Goal: Find specific page/section: Find specific page/section

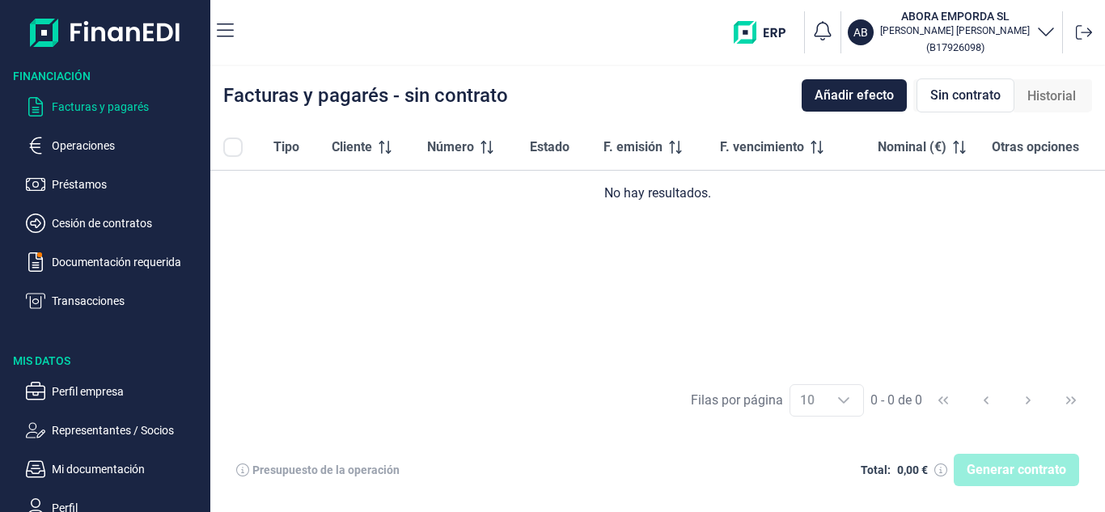
click at [108, 107] on p "Facturas y pagarés" at bounding box center [128, 106] width 152 height 19
click at [89, 142] on p "Operaciones" at bounding box center [128, 145] width 152 height 19
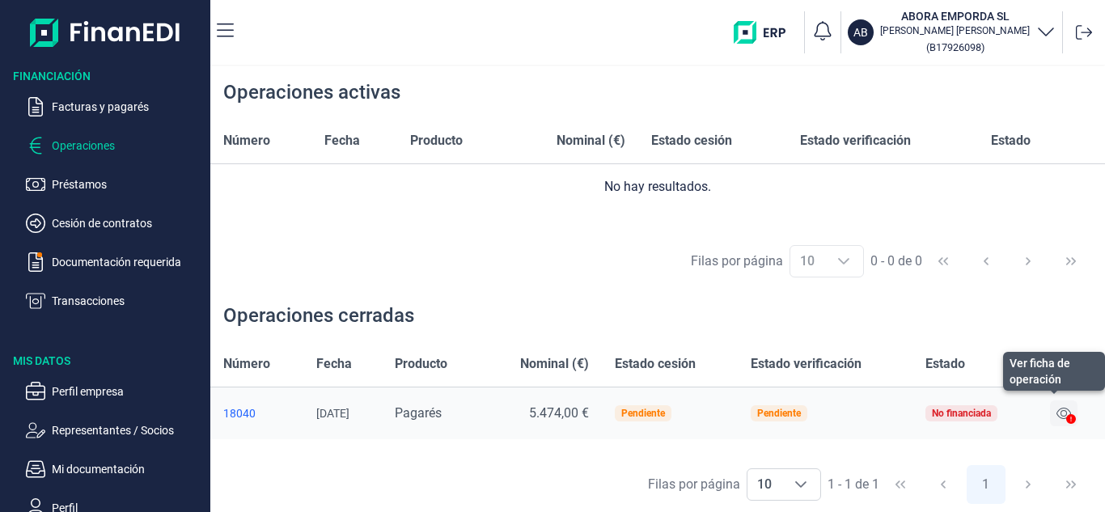
click at [1064, 417] on icon at bounding box center [1063, 413] width 15 height 13
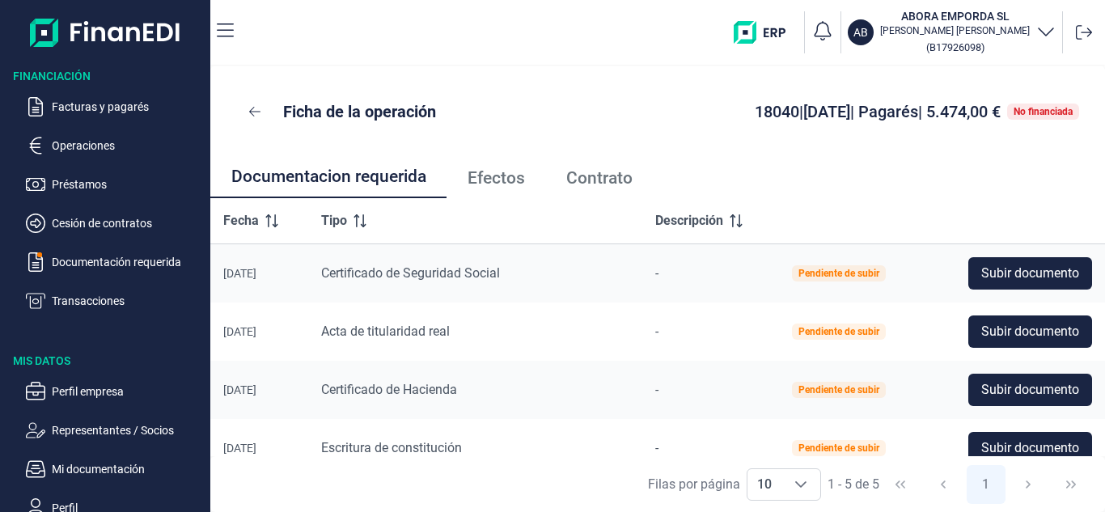
click at [1041, 28] on icon "button" at bounding box center [1045, 30] width 19 height 19
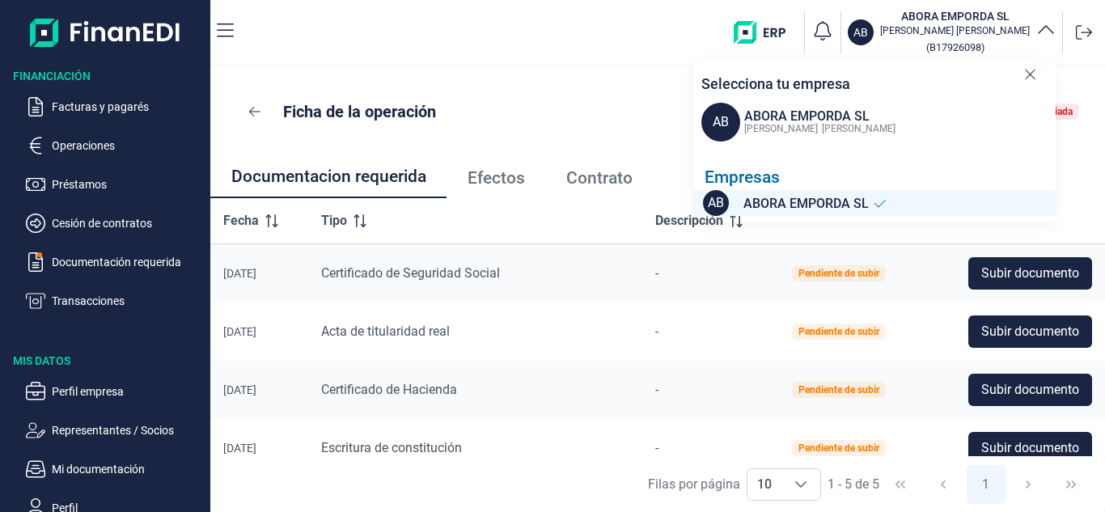
click at [1041, 27] on icon "button" at bounding box center [1045, 30] width 19 height 19
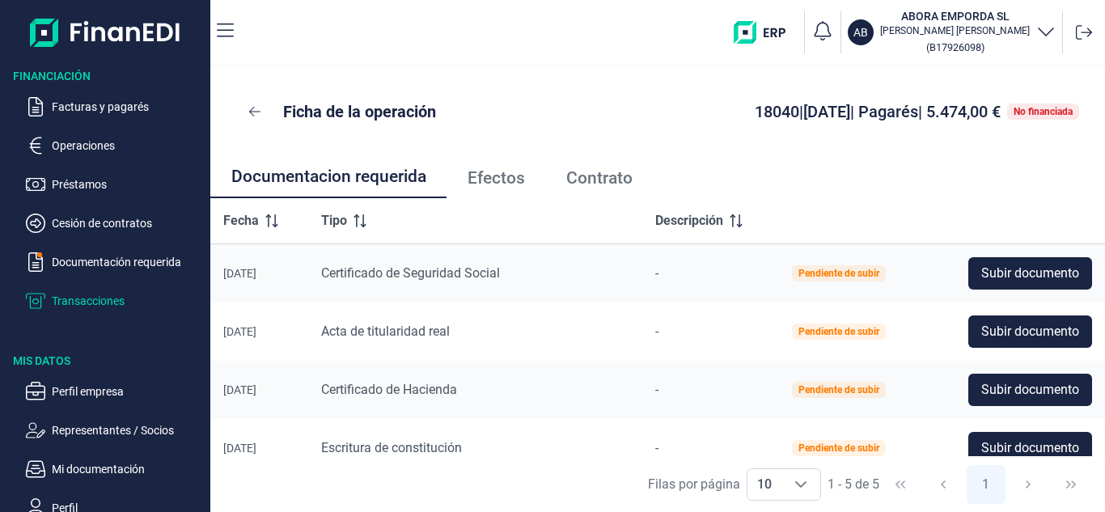
click at [93, 298] on p "Transacciones" at bounding box center [128, 300] width 152 height 19
